Goal: Answer question/provide support: Answer question/provide support

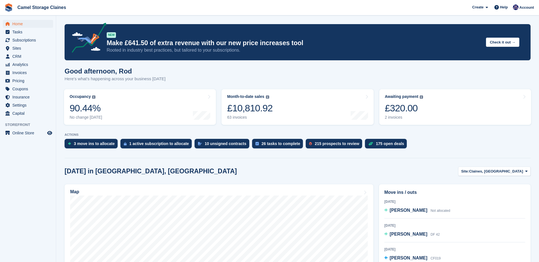
scroll to position [275, 0]
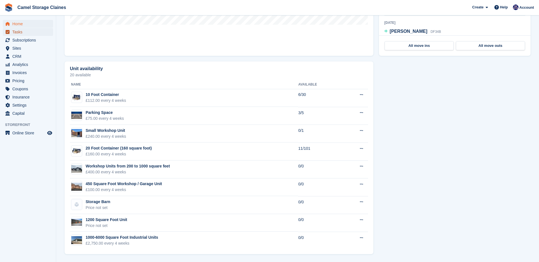
click at [21, 32] on span "Tasks" at bounding box center [29, 32] width 34 height 8
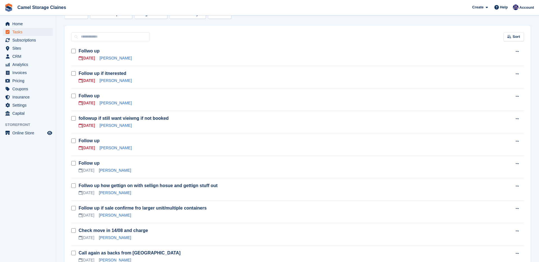
scroll to position [75, 0]
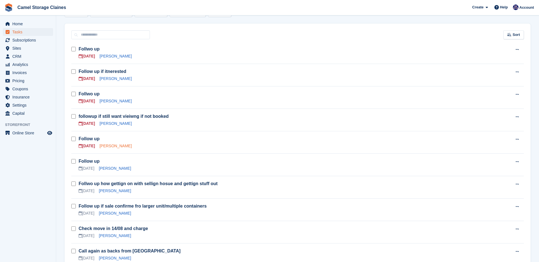
click at [108, 145] on link "[PERSON_NAME]" at bounding box center [115, 146] width 32 height 4
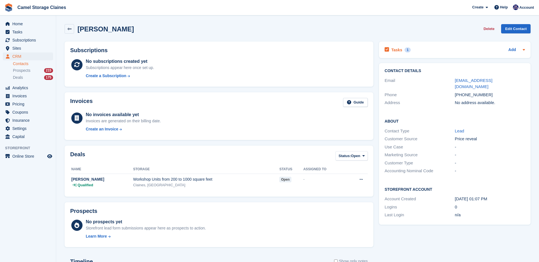
click at [401, 48] on h2 "Tasks" at bounding box center [396, 49] width 11 height 5
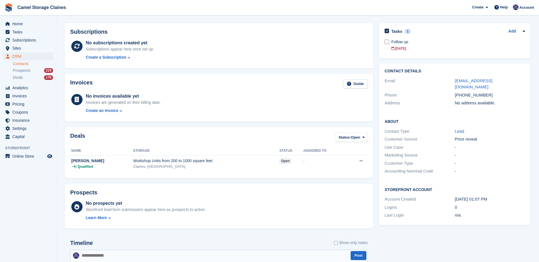
scroll to position [80, 0]
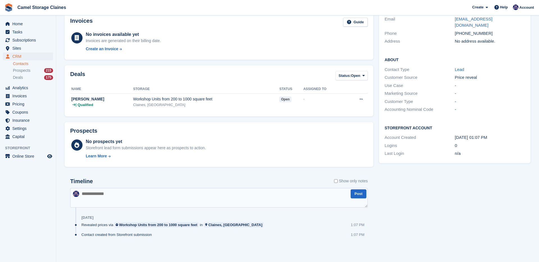
click at [117, 197] on textarea at bounding box center [218, 198] width 297 height 20
type textarea "********"
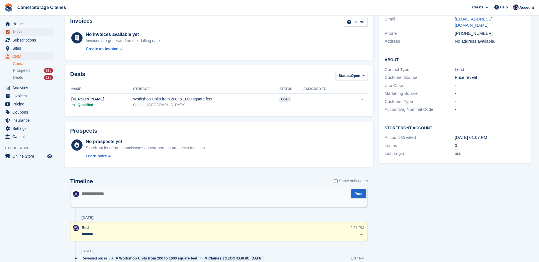
click at [15, 35] on span "Tasks" at bounding box center [29, 32] width 34 height 8
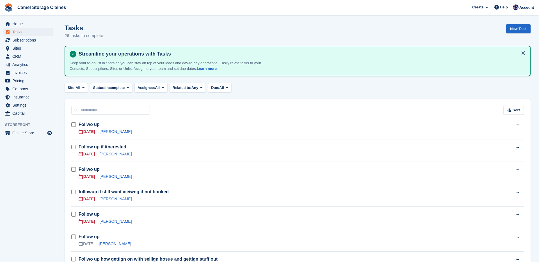
scroll to position [35, 0]
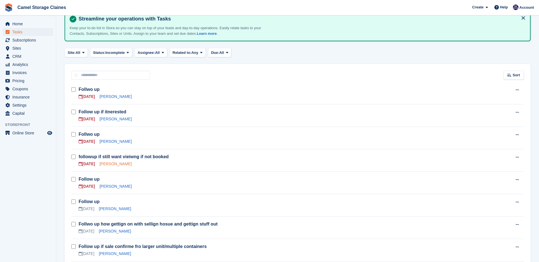
click at [111, 166] on link "[PERSON_NAME]" at bounding box center [115, 164] width 32 height 4
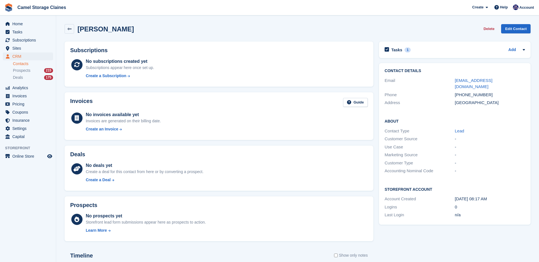
click at [478, 92] on div "[PHONE_NUMBER]" at bounding box center [490, 95] width 70 height 6
click at [402, 51] on div "Tasks 1" at bounding box center [397, 50] width 26 height 8
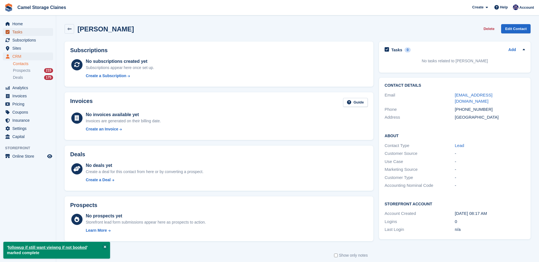
click at [27, 32] on span "Tasks" at bounding box center [29, 32] width 34 height 8
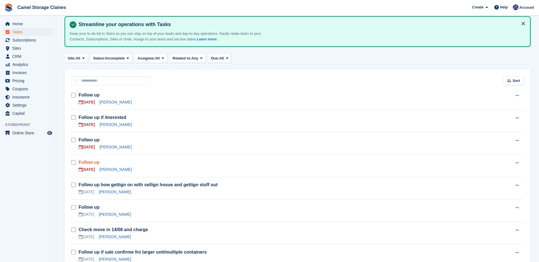
scroll to position [33, 0]
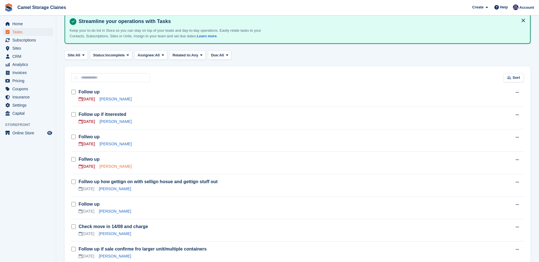
click at [106, 168] on link "[PERSON_NAME]" at bounding box center [115, 166] width 32 height 4
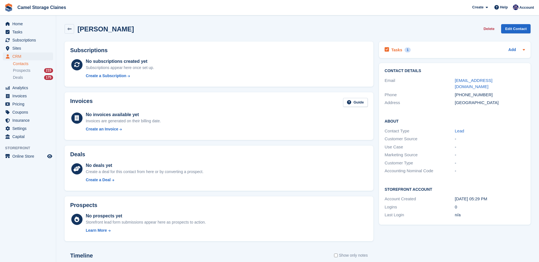
click at [394, 52] on div "Tasks 1" at bounding box center [397, 50] width 26 height 8
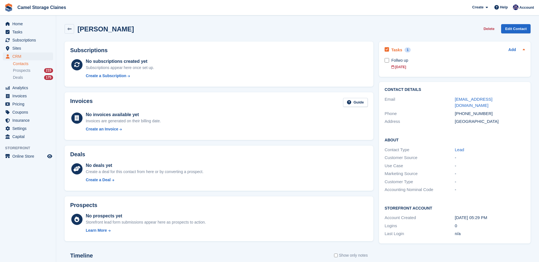
click at [391, 51] on h2 "Tasks" at bounding box center [396, 49] width 11 height 5
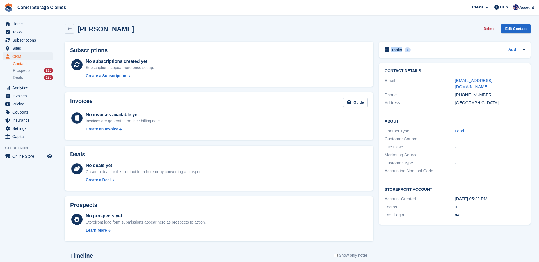
click at [391, 51] on h2 "Tasks" at bounding box center [396, 49] width 11 height 5
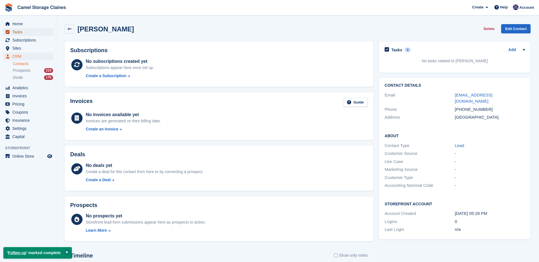
click at [19, 34] on span "Tasks" at bounding box center [29, 32] width 34 height 8
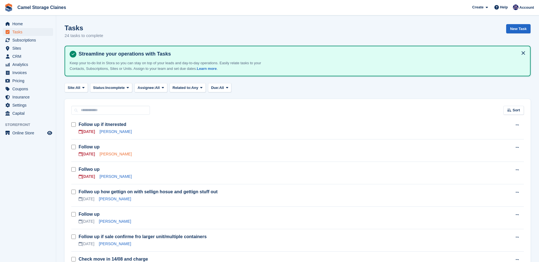
scroll to position [17, 0]
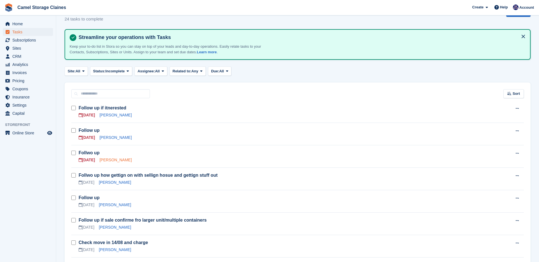
click at [111, 160] on link "[PERSON_NAME]" at bounding box center [115, 160] width 32 height 4
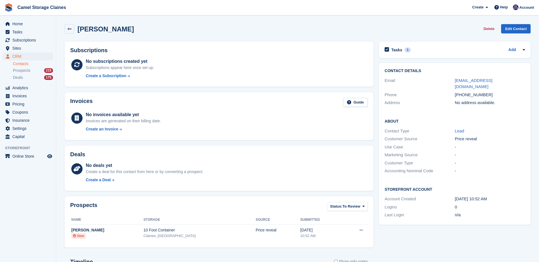
click at [397, 54] on div "Tasks 1 Add Follwo up [DATE]" at bounding box center [455, 50] width 152 height 17
click at [396, 51] on h2 "Tasks" at bounding box center [396, 49] width 11 height 5
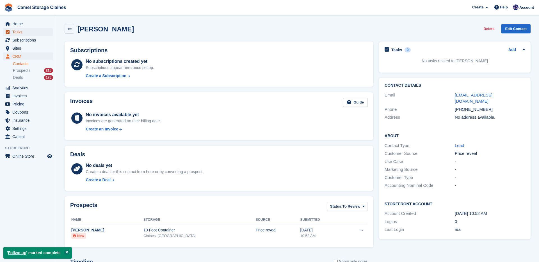
click at [19, 33] on span "Tasks" at bounding box center [29, 32] width 34 height 8
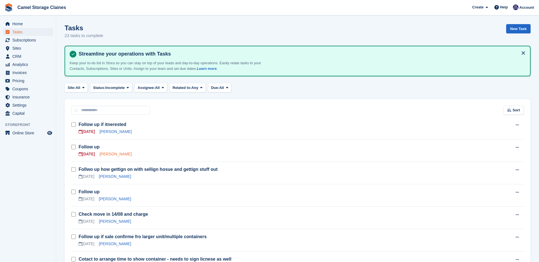
click at [107, 156] on link "[PERSON_NAME]" at bounding box center [115, 154] width 32 height 4
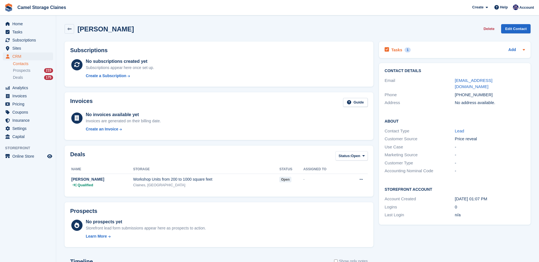
click at [397, 51] on h2 "Tasks" at bounding box center [396, 49] width 11 height 5
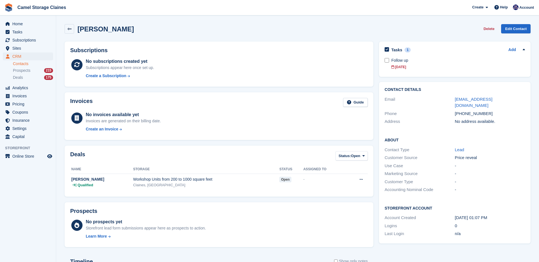
click at [383, 58] on div "Tasks 1 Add Follow up [DATE]" at bounding box center [455, 59] width 152 height 35
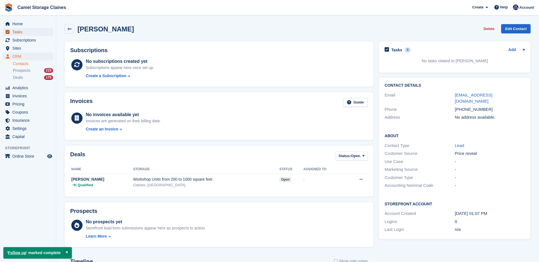
click at [20, 32] on span "Tasks" at bounding box center [29, 32] width 34 height 8
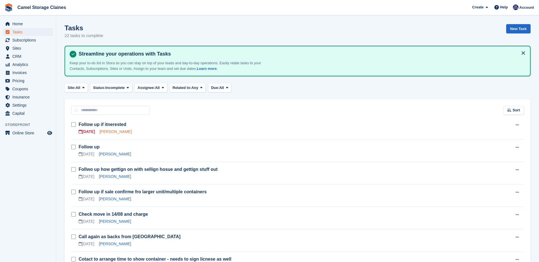
click at [111, 134] on link "[PERSON_NAME]" at bounding box center [115, 131] width 32 height 4
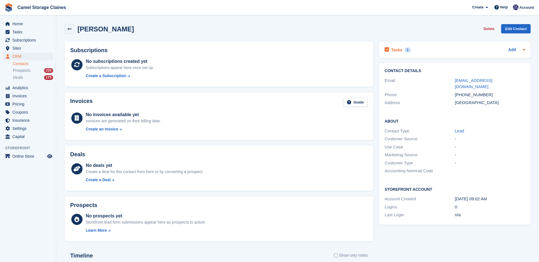
click at [409, 49] on div "1" at bounding box center [407, 49] width 6 height 5
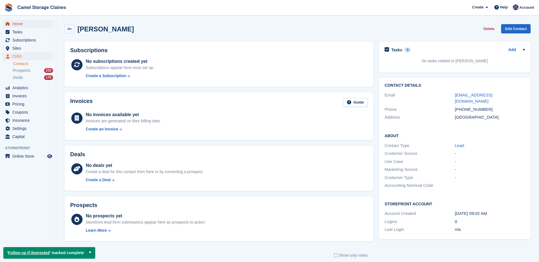
click at [25, 22] on span "Home" at bounding box center [29, 24] width 34 height 8
